Goal: Communication & Community: Share content

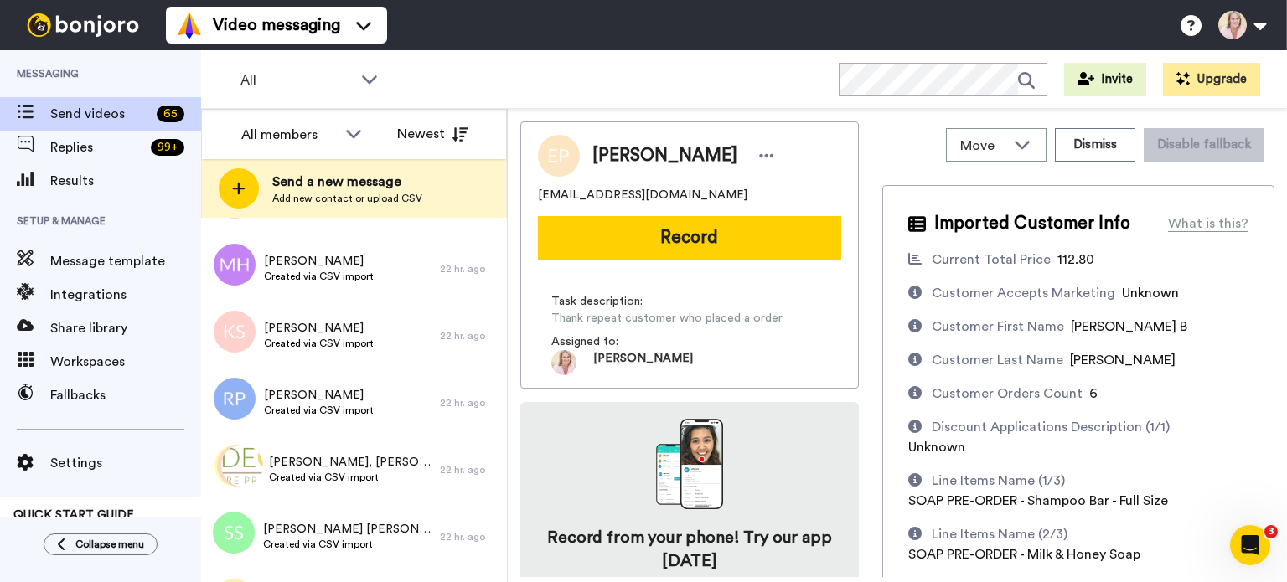
scroll to position [2095, 0]
click at [304, 468] on span "Renee, Jessica & 192 others" at bounding box center [350, 461] width 163 height 17
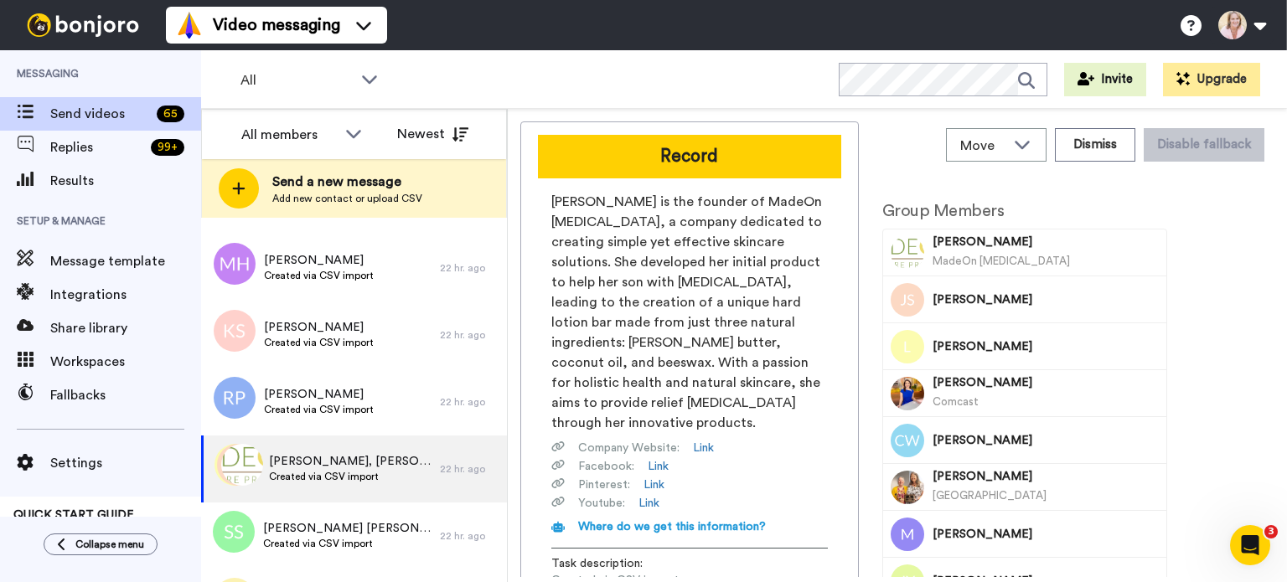
click at [717, 161] on button "Record" at bounding box center [689, 157] width 303 height 44
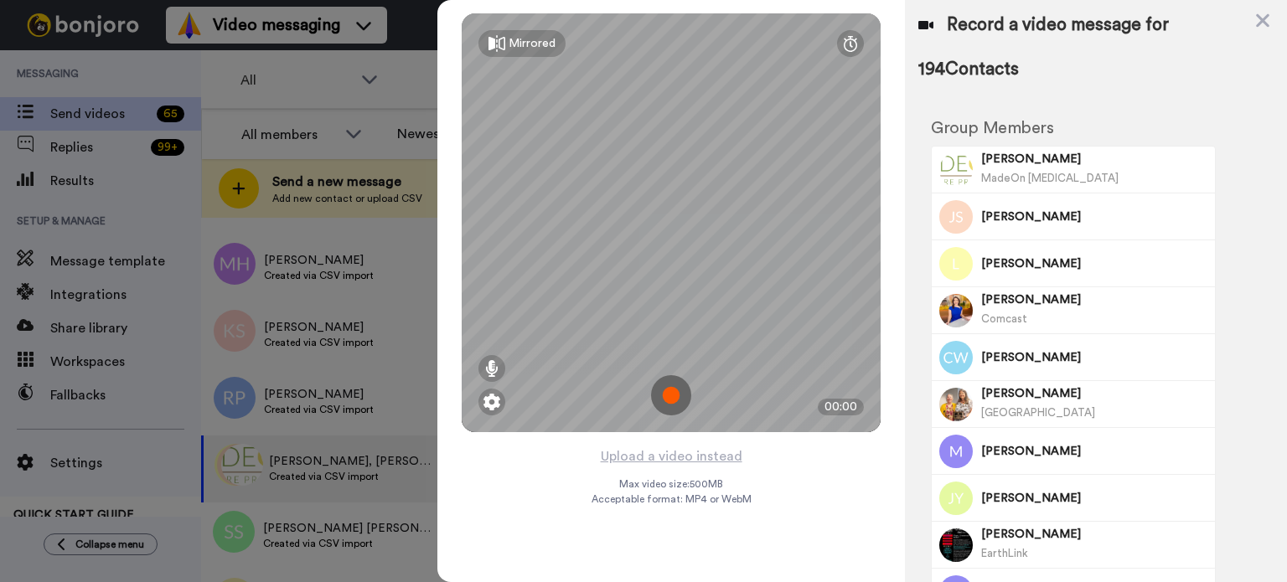
click at [685, 459] on button "Upload a video instead" at bounding box center [672, 457] width 152 height 22
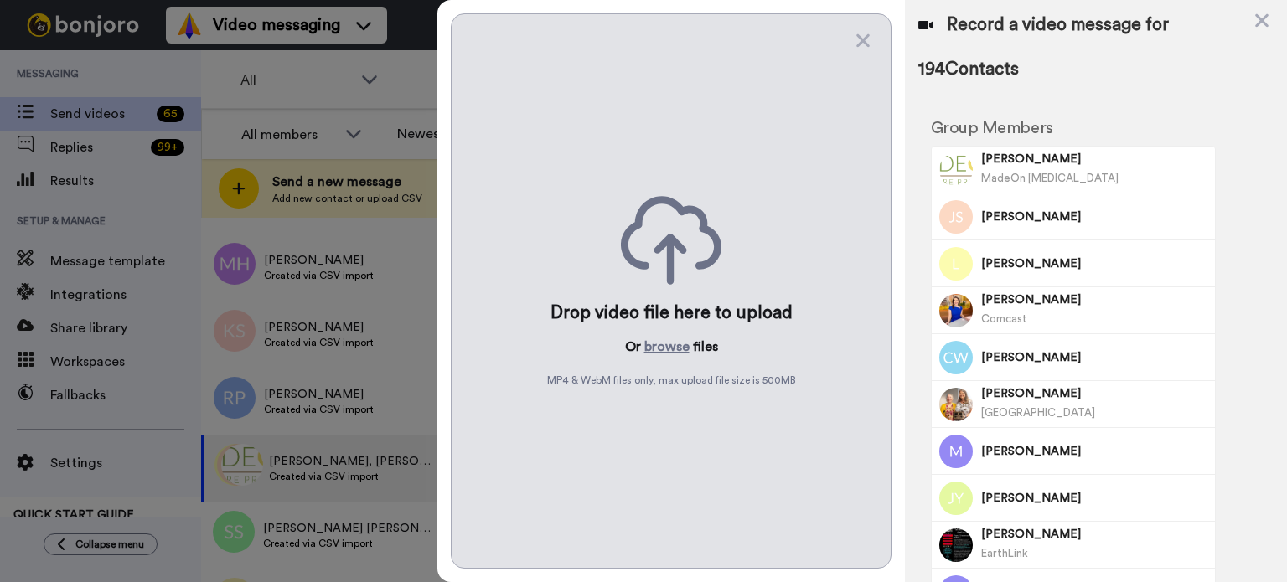
click at [659, 344] on button "browse" at bounding box center [666, 347] width 45 height 20
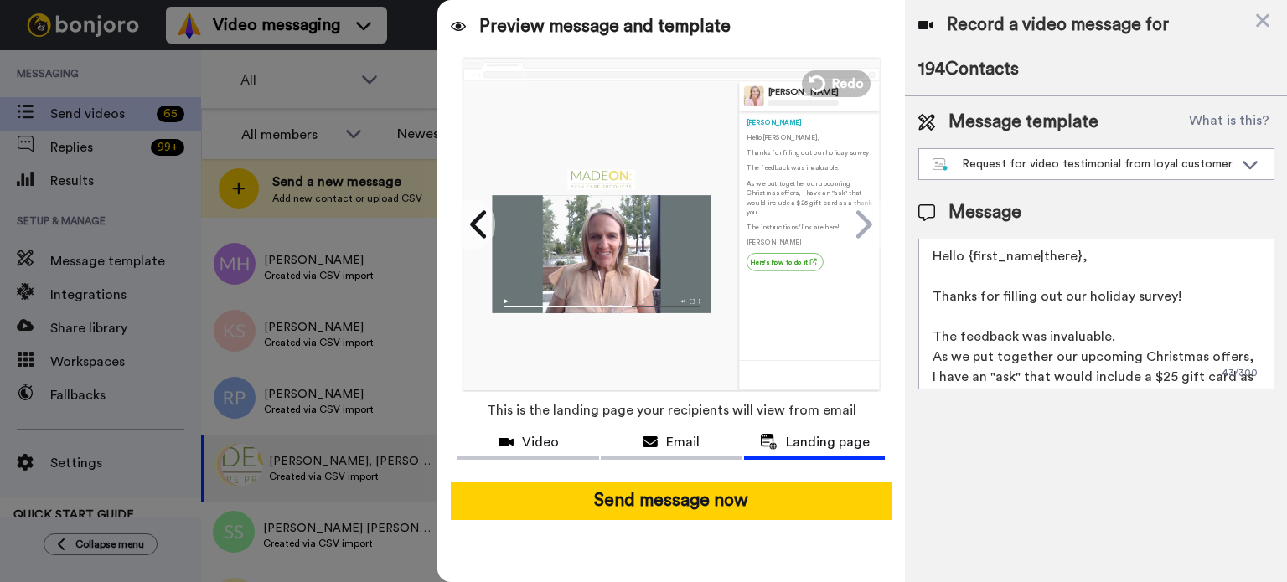
scroll to position [85, 0]
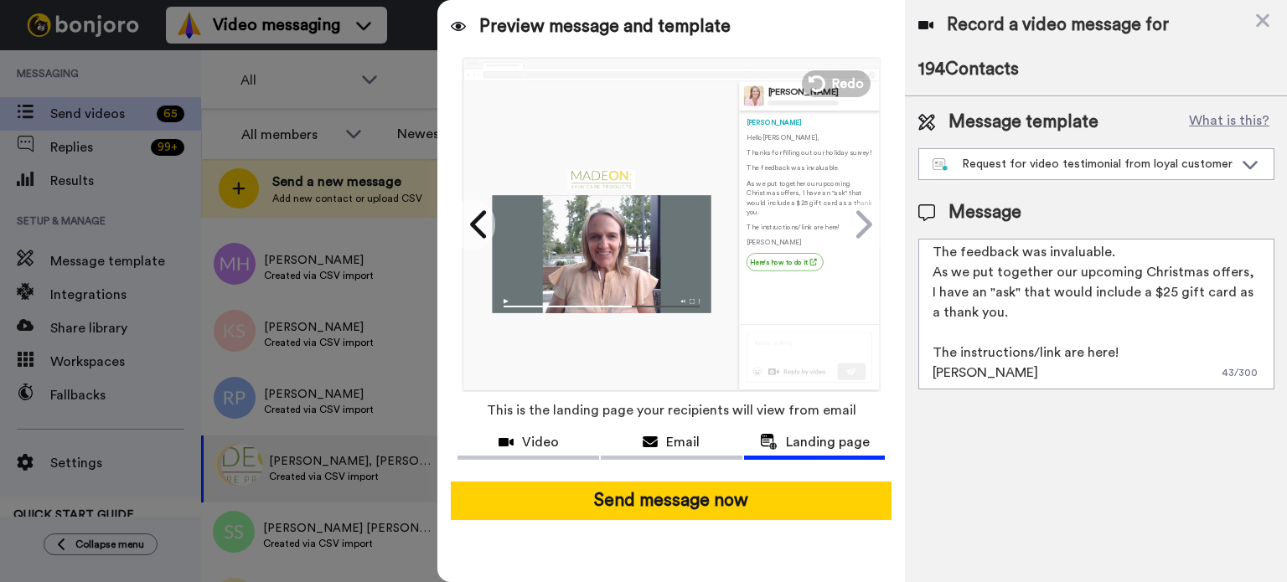
click at [784, 264] on link "Here's how to do it" at bounding box center [785, 262] width 77 height 18
click at [774, 266] on link "Here's how to do it" at bounding box center [785, 262] width 77 height 18
click at [680, 445] on span "Email" at bounding box center [683, 442] width 34 height 20
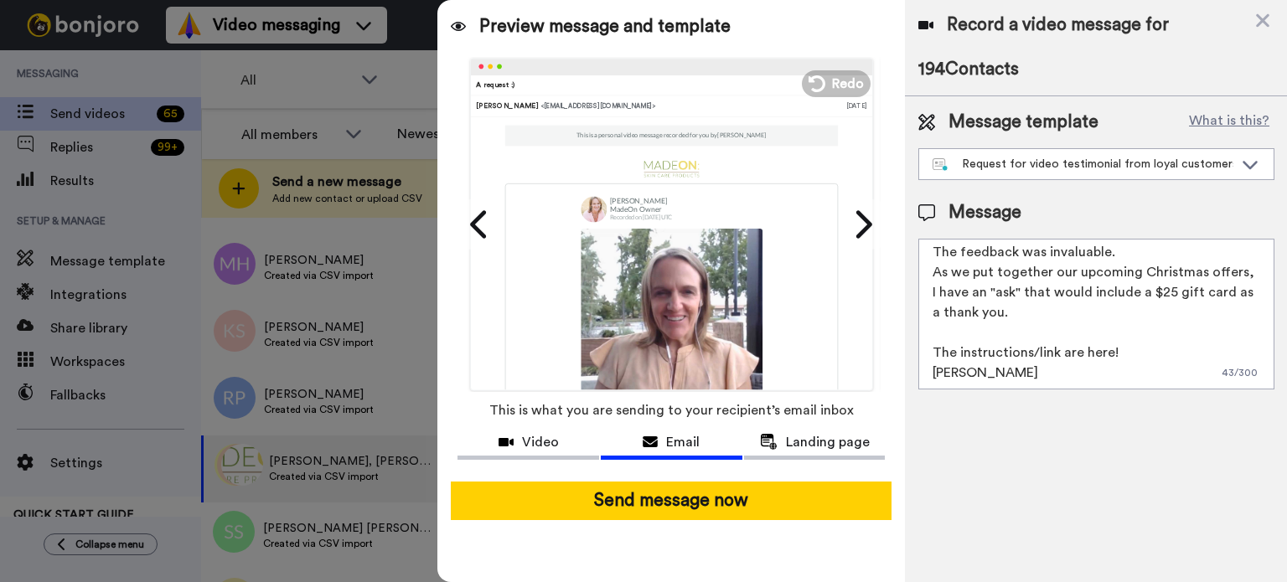
click at [683, 504] on button "Send message now" at bounding box center [671, 501] width 441 height 39
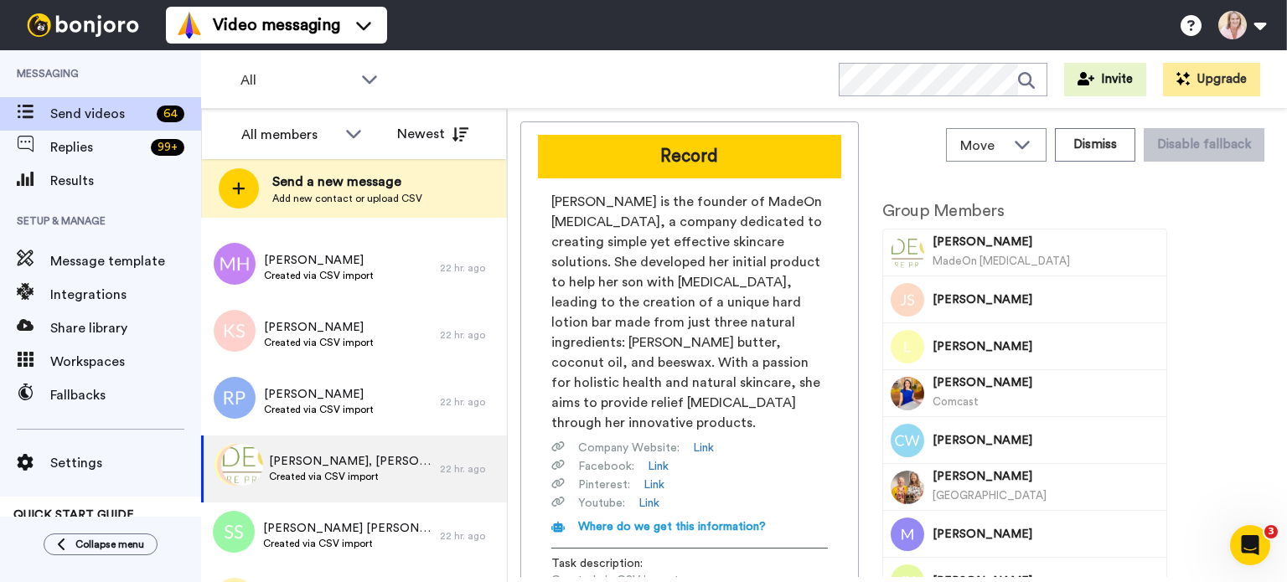
scroll to position [0, 0]
